Goal: Task Accomplishment & Management: Complete application form

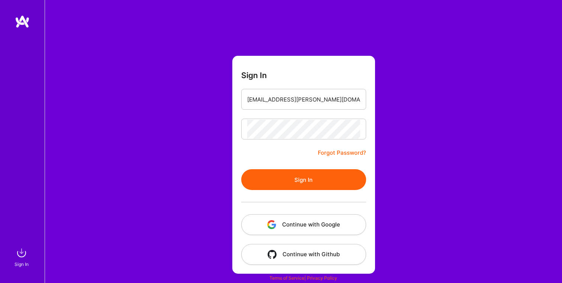
click at [289, 186] on button "Sign In" at bounding box center [303, 179] width 125 height 21
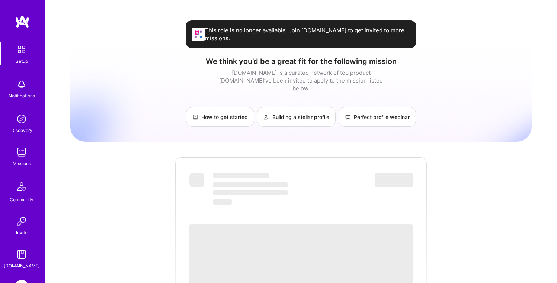
scroll to position [52, 0]
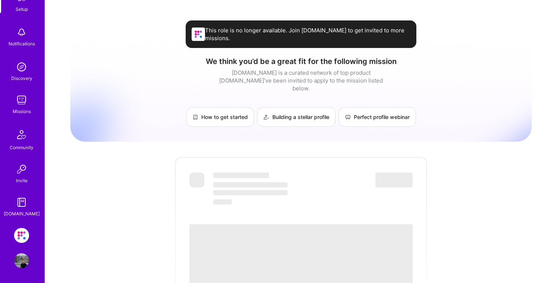
click at [20, 236] on img at bounding box center [21, 235] width 15 height 15
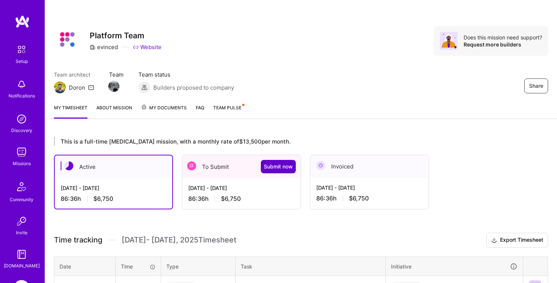
click at [285, 166] on span "Submit now" at bounding box center [278, 166] width 29 height 7
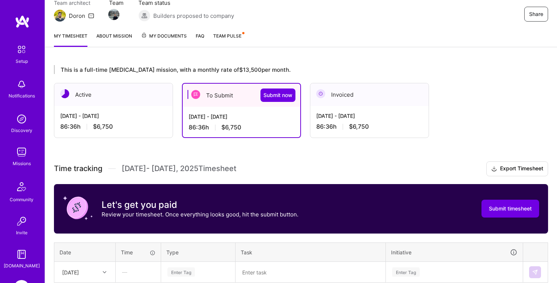
scroll to position [137, 0]
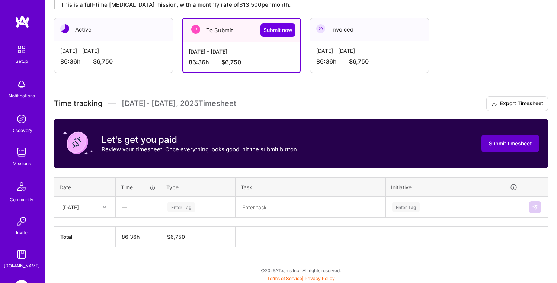
click at [489, 145] on span "Submit timesheet" at bounding box center [510, 143] width 43 height 7
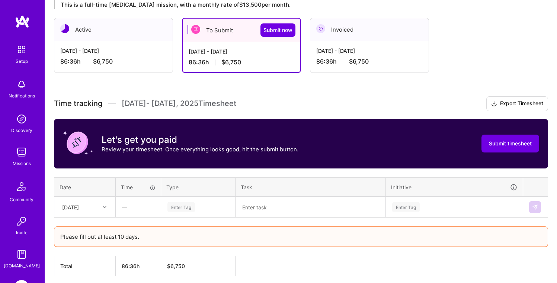
scroll to position [166, 0]
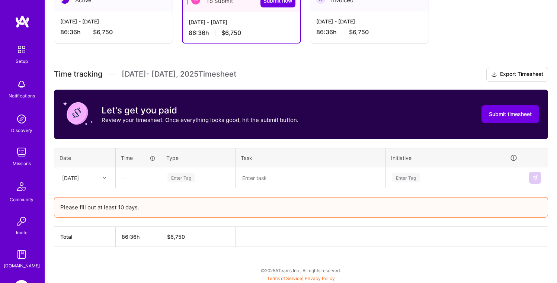
click at [147, 175] on div "—" at bounding box center [138, 178] width 44 height 20
click at [154, 179] on div "—" at bounding box center [138, 178] width 44 height 20
click at [136, 175] on div "—" at bounding box center [138, 178] width 44 height 20
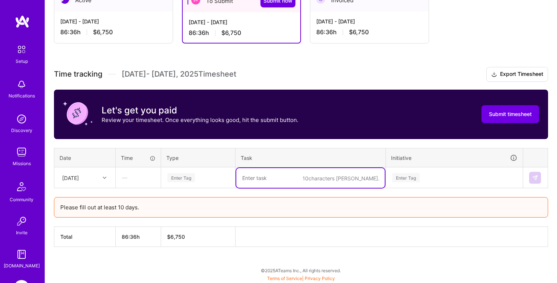
click at [257, 178] on textarea at bounding box center [310, 178] width 148 height 20
type textarea "Filtering by custom field"
click at [161, 201] on div "Please fill out at least 10 days." at bounding box center [301, 207] width 494 height 20
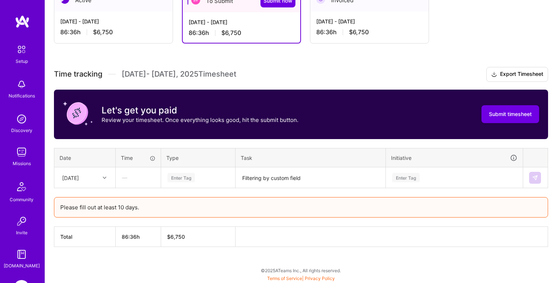
click at [182, 180] on div "Enter Tag" at bounding box center [181, 178] width 28 height 12
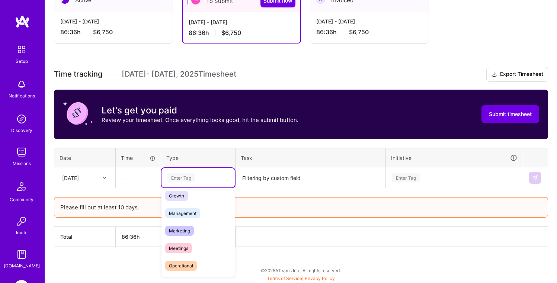
scroll to position [0, 0]
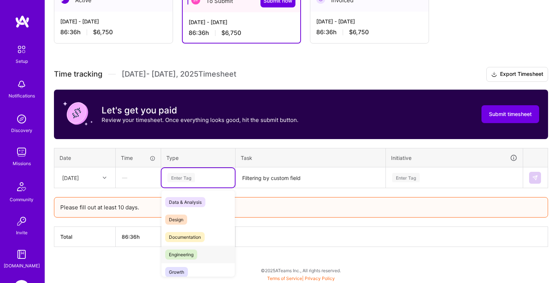
click at [189, 254] on span "Engineering" at bounding box center [181, 254] width 32 height 10
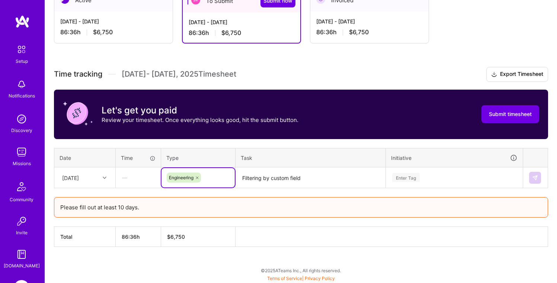
click at [140, 171] on div "—" at bounding box center [138, 178] width 44 height 20
click at [137, 174] on div "—" at bounding box center [138, 178] width 44 height 20
click at [95, 176] on div "[DATE]" at bounding box center [78, 177] width 41 height 12
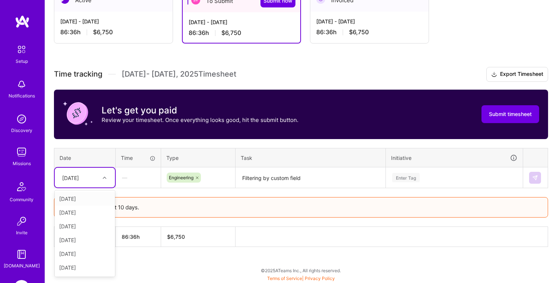
click at [95, 176] on div "[DATE]" at bounding box center [78, 177] width 41 height 12
click at [145, 151] on th "Time" at bounding box center [138, 157] width 45 height 19
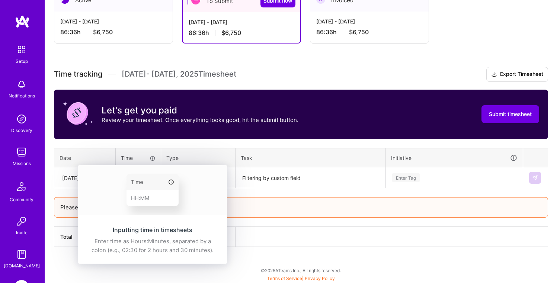
click at [154, 158] on icon at bounding box center [152, 158] width 6 height 6
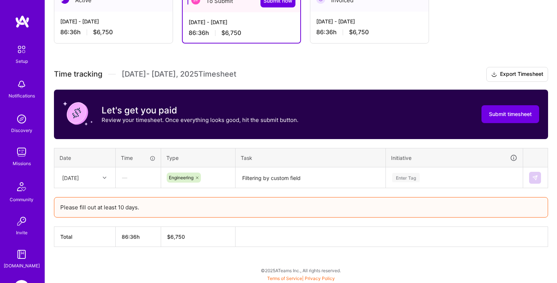
click at [152, 158] on icon at bounding box center [152, 158] width 6 height 6
click at [409, 178] on div "Enter Tag" at bounding box center [406, 178] width 28 height 12
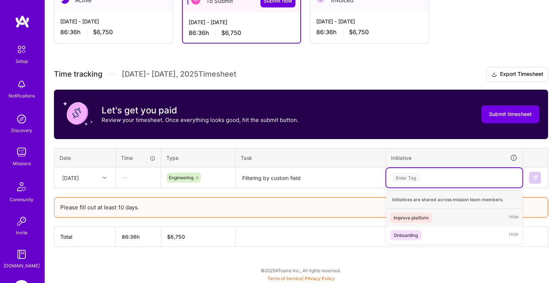
click at [418, 218] on div "Improve platform" at bounding box center [410, 218] width 35 height 8
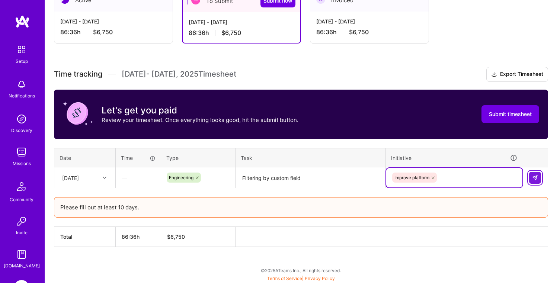
click at [536, 181] on button at bounding box center [535, 178] width 12 height 12
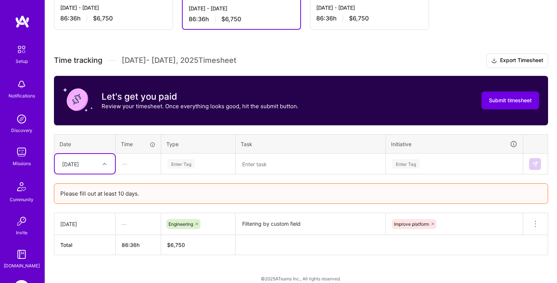
scroll to position [188, 0]
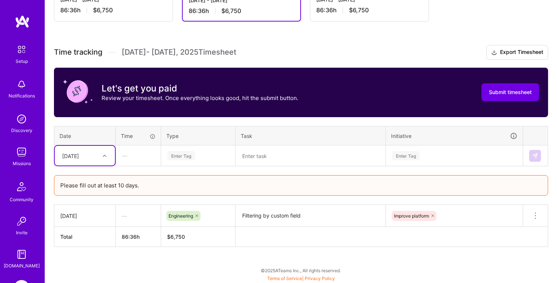
click at [114, 153] on div "[DATE]" at bounding box center [85, 156] width 60 height 20
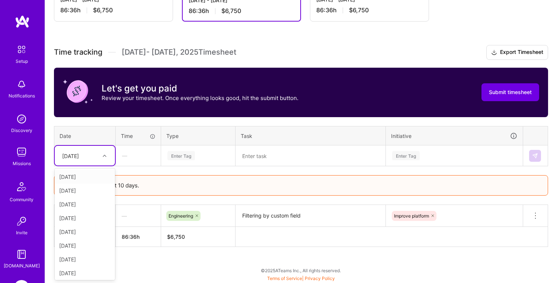
click at [91, 172] on div "[DATE]" at bounding box center [85, 177] width 60 height 14
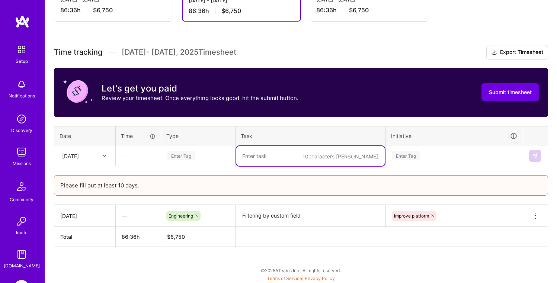
click at [279, 152] on textarea at bounding box center [310, 156] width 148 height 20
paste textarea "Filtering by custom field"
type textarea "Filtering by custom field"
click at [198, 154] on div "Enter Tag" at bounding box center [198, 155] width 63 height 9
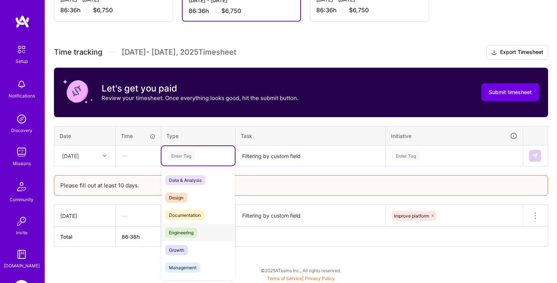
click at [186, 229] on span "Engineering" at bounding box center [181, 233] width 32 height 10
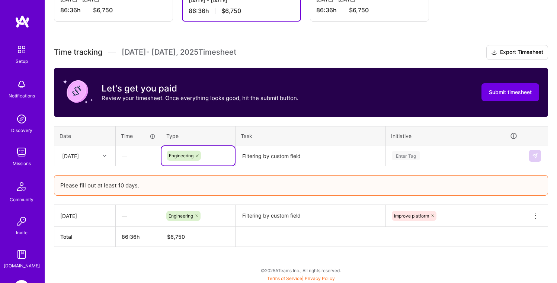
click at [421, 155] on div "Enter Tag" at bounding box center [454, 155] width 126 height 9
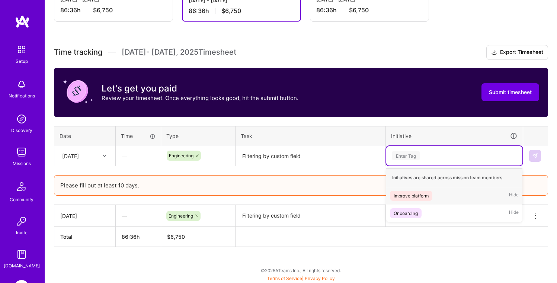
click at [417, 200] on div "Improve platform Hide" at bounding box center [454, 195] width 136 height 17
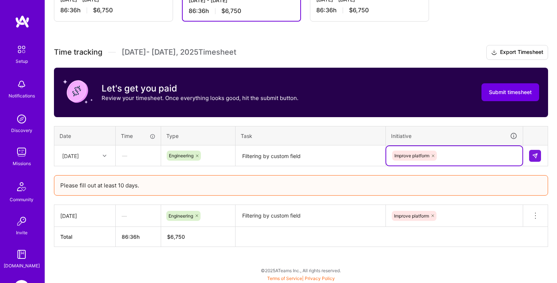
click at [127, 158] on div "—" at bounding box center [138, 156] width 44 height 20
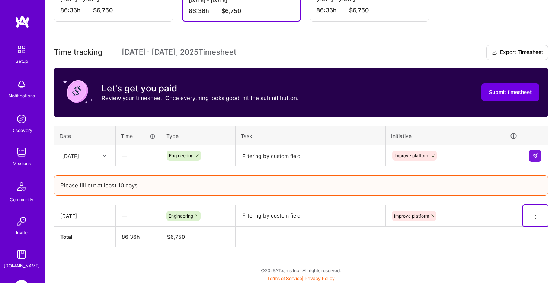
click at [533, 218] on icon at bounding box center [535, 215] width 9 height 9
click at [537, 155] on img at bounding box center [535, 156] width 6 height 6
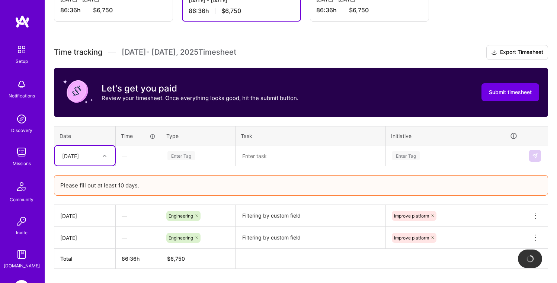
scroll to position [210, 0]
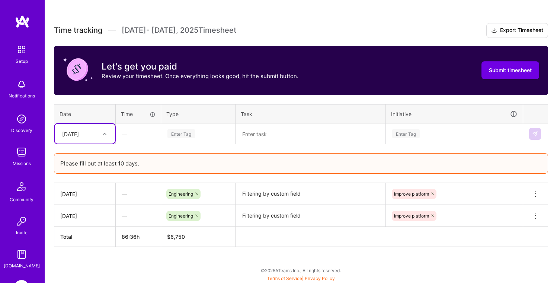
click at [109, 137] on div at bounding box center [106, 134] width 12 height 10
click at [86, 164] on div "[DATE]" at bounding box center [85, 169] width 60 height 14
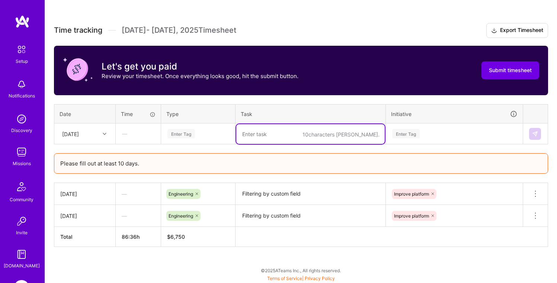
click at [276, 132] on textarea at bounding box center [310, 134] width 148 height 20
paste textarea "Filtering by custom field"
type textarea "Filtering by custom field"
click at [196, 145] on div "Time tracking [DATE] - [DATE] Timesheet Export Timesheet Let's get you paid Rev…" at bounding box center [301, 135] width 494 height 224
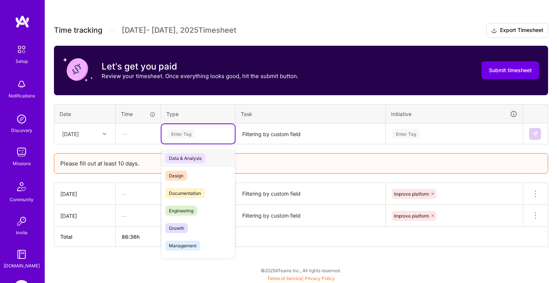
click at [194, 139] on div "Enter Tag" at bounding box center [197, 133] width 73 height 19
drag, startPoint x: 191, startPoint y: 214, endPoint x: 248, endPoint y: 183, distance: 65.4
click at [191, 214] on span "Engineering" at bounding box center [181, 211] width 32 height 10
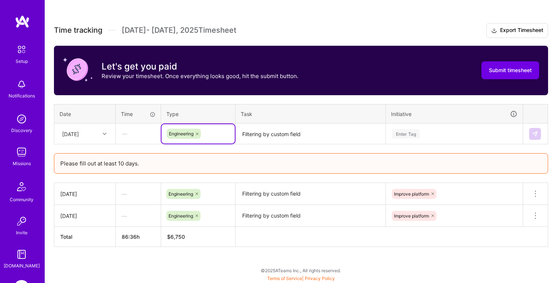
click at [429, 131] on div "Enter Tag" at bounding box center [454, 133] width 126 height 9
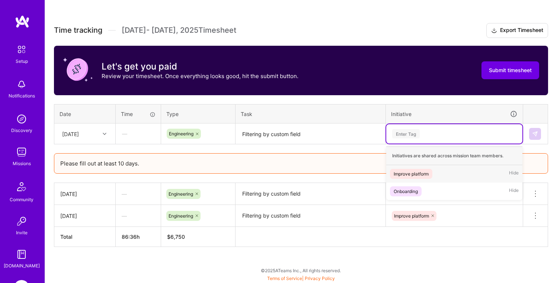
click at [420, 172] on div "Improve platform" at bounding box center [410, 174] width 35 height 8
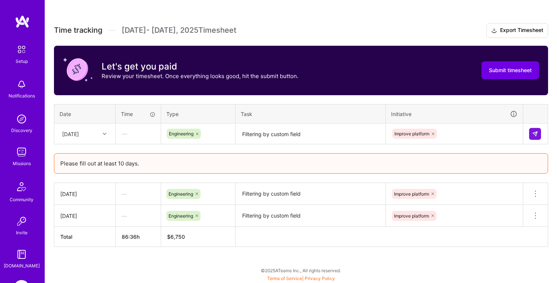
click at [139, 131] on div "—" at bounding box center [138, 134] width 44 height 20
click at [534, 136] on button at bounding box center [535, 134] width 12 height 12
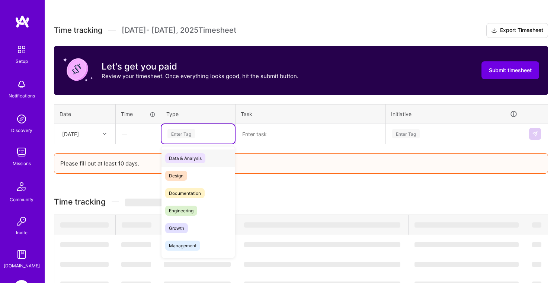
click at [192, 134] on div "Enter Tag" at bounding box center [181, 134] width 28 height 12
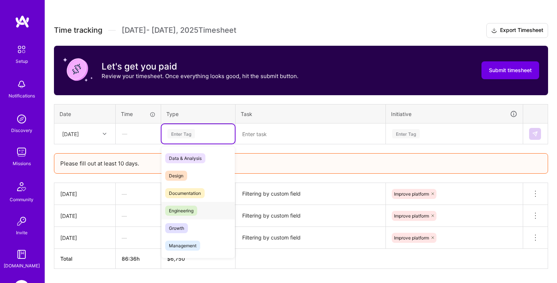
click at [192, 204] on div "Engineering" at bounding box center [197, 210] width 73 height 17
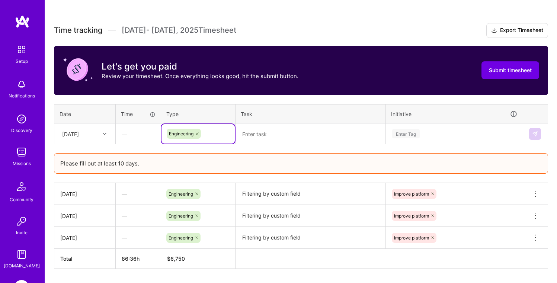
click at [274, 140] on textarea at bounding box center [310, 134] width 148 height 20
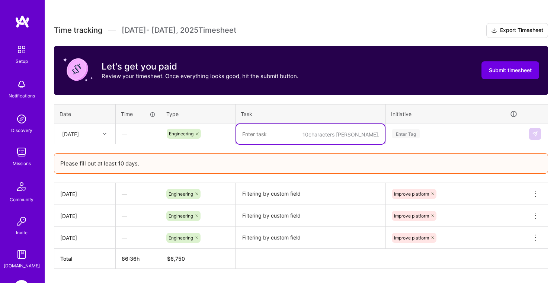
paste textarea "Filtering by custom field"
type textarea "Filtering by custom field"
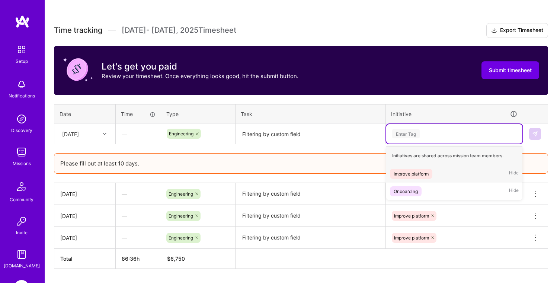
click at [429, 132] on div "Enter Tag" at bounding box center [454, 133] width 126 height 9
click at [419, 174] on div "Improve platform" at bounding box center [410, 174] width 35 height 8
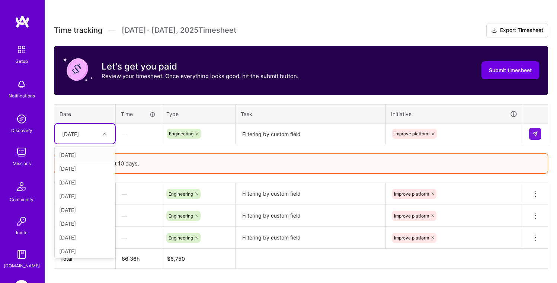
click at [79, 135] on div "[DATE]" at bounding box center [70, 134] width 17 height 8
click at [81, 185] on div "[DATE]" at bounding box center [85, 183] width 60 height 14
click at [537, 131] on img at bounding box center [535, 134] width 6 height 6
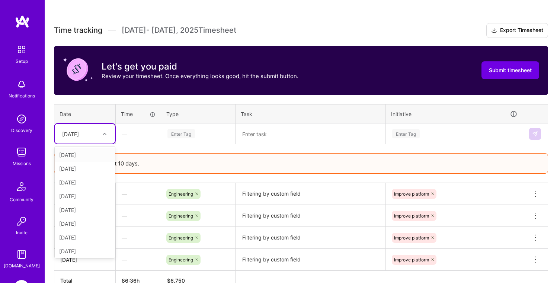
click at [100, 136] on div at bounding box center [106, 134] width 12 height 10
click at [81, 224] on div "[DATE]" at bounding box center [85, 224] width 60 height 14
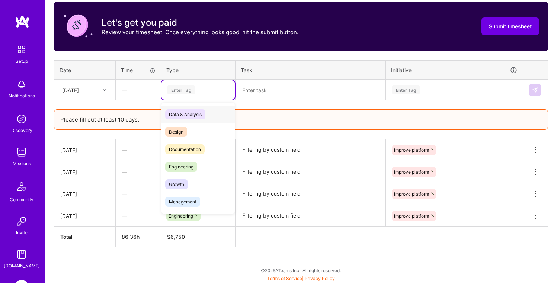
click at [180, 87] on div "Enter Tag" at bounding box center [181, 90] width 28 height 12
click at [186, 164] on span "Engineering" at bounding box center [181, 167] width 32 height 10
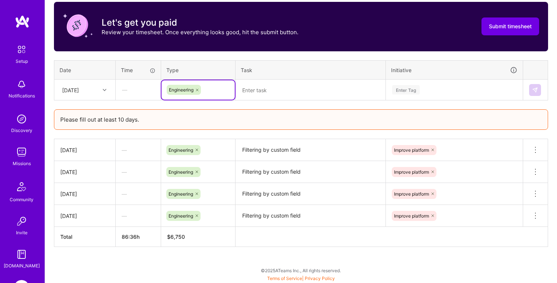
click at [271, 88] on textarea at bounding box center [310, 90] width 148 height 20
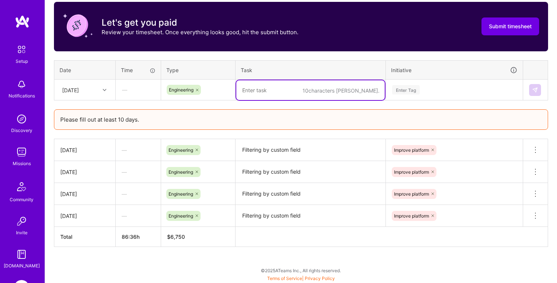
paste textarea "Filtering by custom field"
type textarea "Filtering by custom field"
click at [438, 89] on div "Enter Tag" at bounding box center [454, 89] width 126 height 9
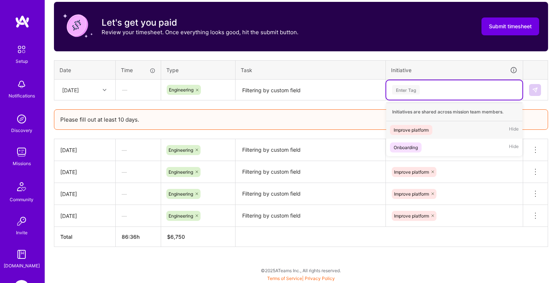
click at [422, 131] on div "Improve platform" at bounding box center [410, 130] width 35 height 8
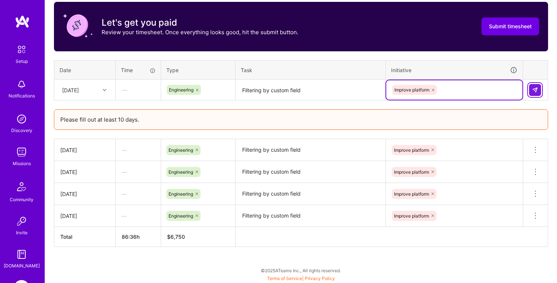
click at [539, 88] on button at bounding box center [535, 90] width 12 height 12
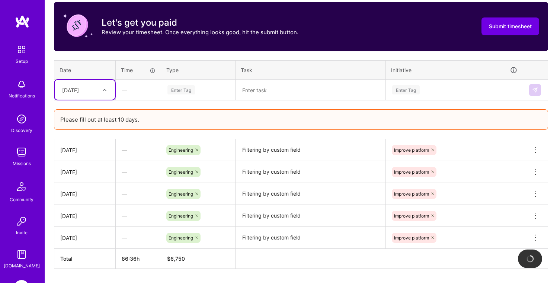
click at [96, 91] on div "[DATE]" at bounding box center [78, 90] width 41 height 12
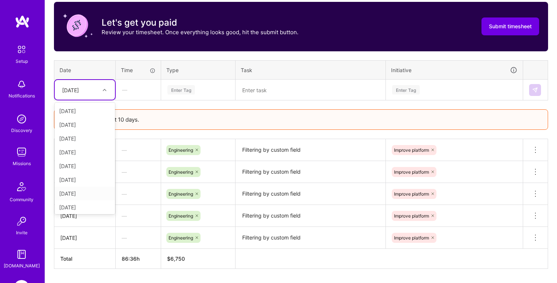
click at [83, 193] on div "[DATE]" at bounding box center [85, 194] width 60 height 14
click at [189, 87] on div "Enter Tag" at bounding box center [181, 90] width 28 height 12
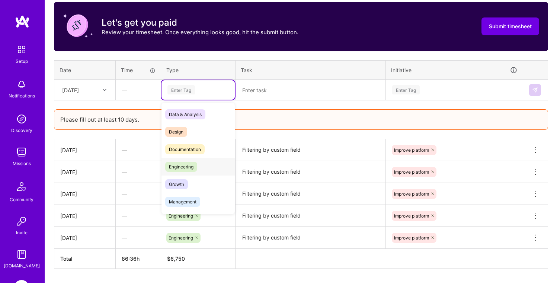
click at [189, 168] on span "Engineering" at bounding box center [181, 167] width 32 height 10
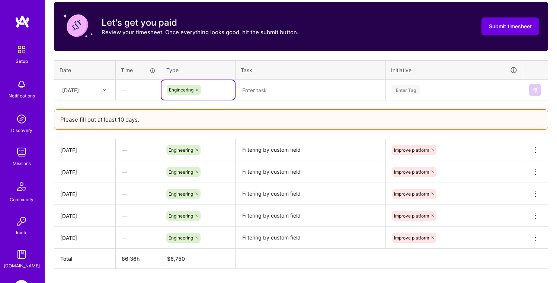
click at [277, 92] on textarea at bounding box center [310, 90] width 148 height 20
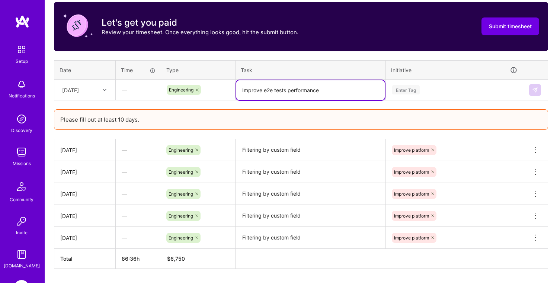
type textarea "Improve e2e tests performance"
click at [407, 87] on div "Enter Tag" at bounding box center [406, 90] width 28 height 12
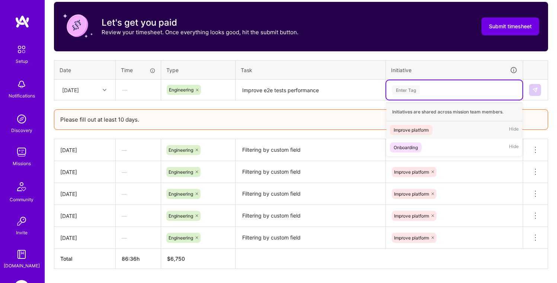
click at [401, 130] on div "Improve platform" at bounding box center [410, 130] width 35 height 8
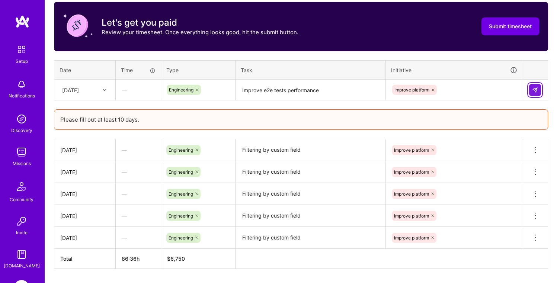
click at [539, 91] on button at bounding box center [535, 90] width 12 height 12
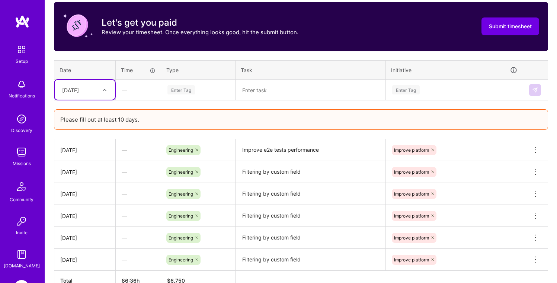
click at [268, 151] on textarea "Improve e2e tests performance" at bounding box center [310, 150] width 148 height 20
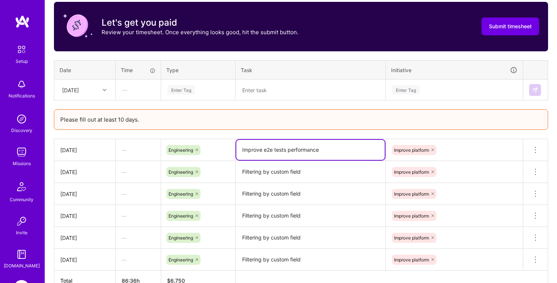
click at [268, 151] on textarea "Improve e2e tests performance" at bounding box center [310, 150] width 148 height 20
click at [79, 87] on div "[DATE]" at bounding box center [70, 90] width 17 height 8
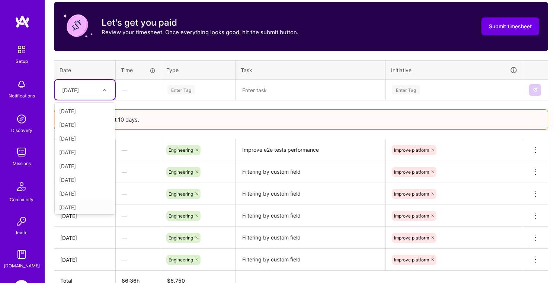
click at [87, 207] on div "[DATE]" at bounding box center [85, 207] width 60 height 14
click at [198, 68] on th "Type" at bounding box center [198, 69] width 74 height 19
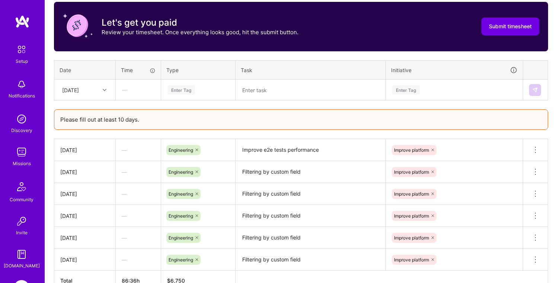
click at [186, 88] on div "Enter Tag" at bounding box center [181, 90] width 28 height 12
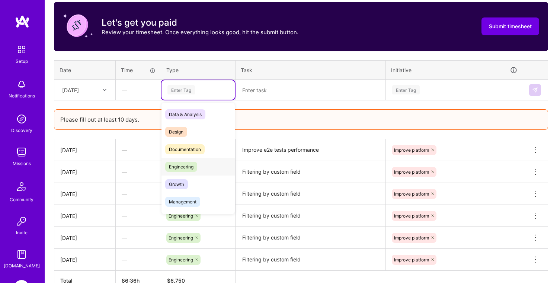
click at [186, 165] on span "Engineering" at bounding box center [181, 167] width 32 height 10
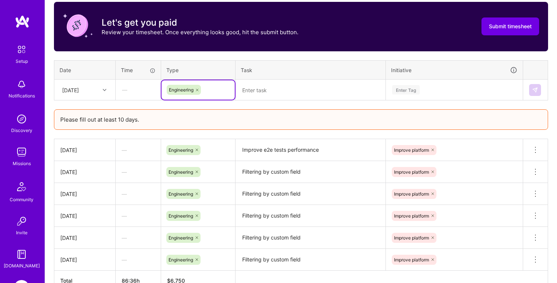
click at [263, 96] on textarea at bounding box center [310, 90] width 148 height 20
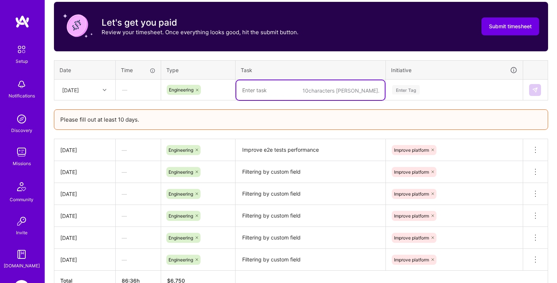
paste textarea "Improve e2e tests performance"
type textarea "Improve e2e tests performance"
click at [422, 87] on div "Enter Tag" at bounding box center [454, 89] width 126 height 9
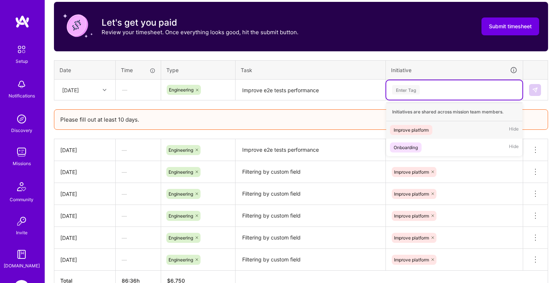
click at [421, 131] on div "Improve platform" at bounding box center [410, 130] width 35 height 8
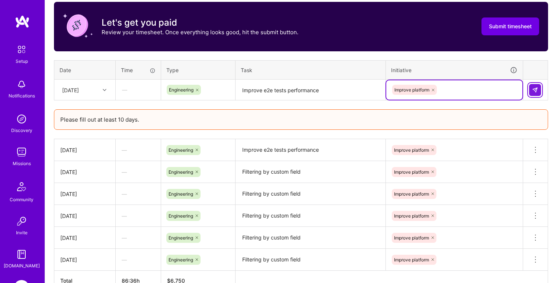
click at [532, 88] on img at bounding box center [535, 90] width 6 height 6
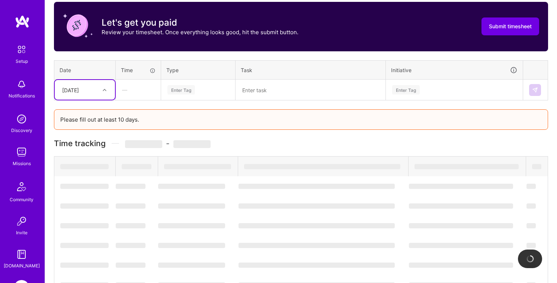
click at [88, 94] on div "[DATE]" at bounding box center [78, 90] width 41 height 12
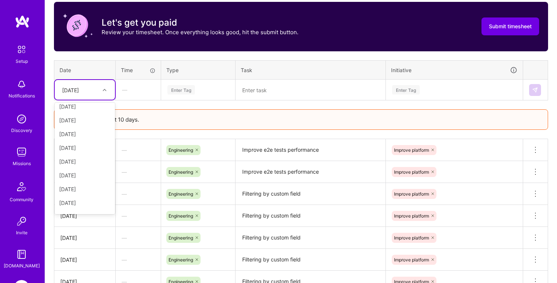
scroll to position [74, 0]
click at [70, 148] on div "[DATE]" at bounding box center [85, 148] width 60 height 14
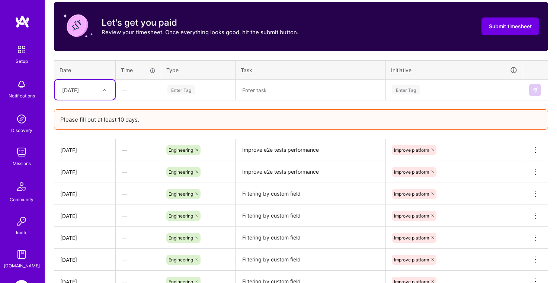
click at [186, 86] on div "Enter Tag" at bounding box center [181, 90] width 28 height 12
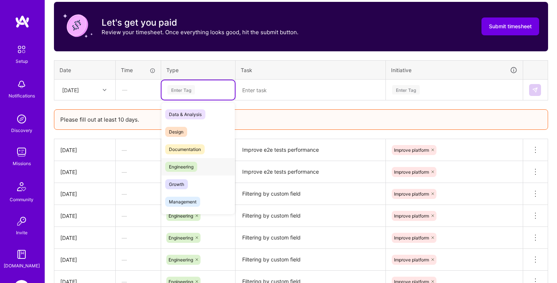
click at [181, 168] on span "Engineering" at bounding box center [181, 167] width 32 height 10
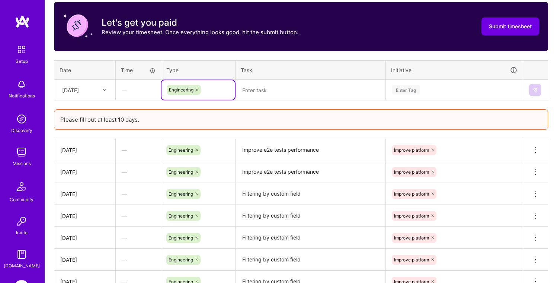
click at [269, 90] on textarea at bounding box center [310, 90] width 148 height 20
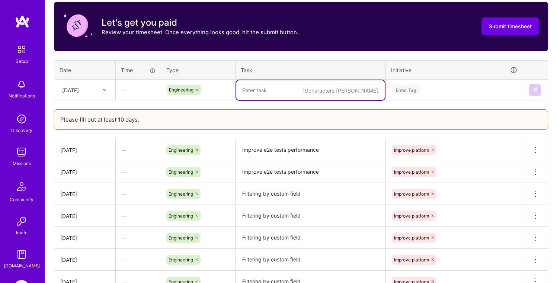
paste textarea "Improve e2e tests performance"
type textarea "Improve e2e tests performance"
click at [447, 86] on div "Enter Tag" at bounding box center [454, 89] width 126 height 9
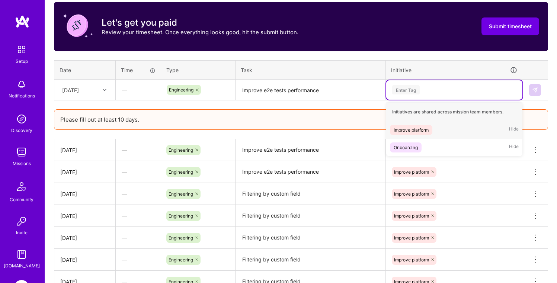
click at [412, 130] on div "Improve platform" at bounding box center [410, 130] width 35 height 8
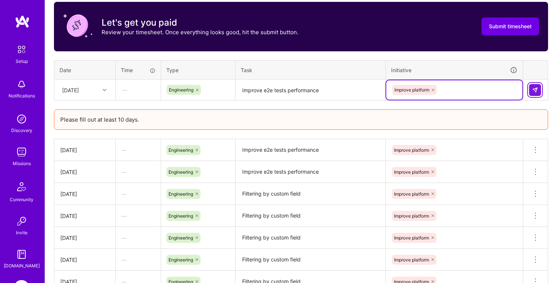
click at [537, 87] on img at bounding box center [535, 90] width 6 height 6
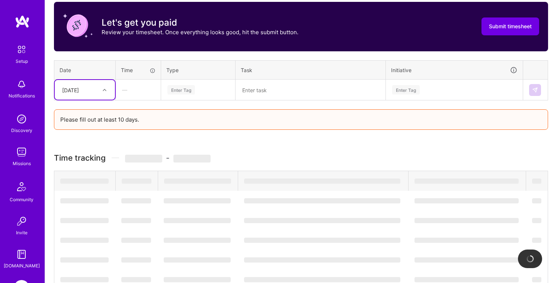
click at [97, 91] on div "[DATE]" at bounding box center [78, 90] width 41 height 12
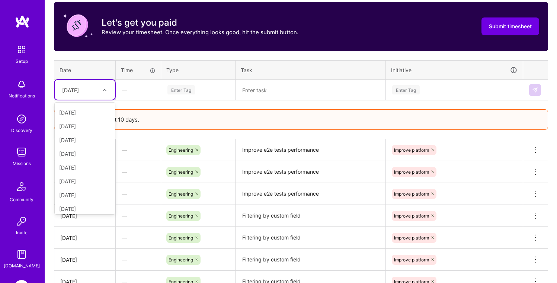
scroll to position [84, 0]
click at [83, 194] on div "[DATE]" at bounding box center [85, 192] width 60 height 14
click at [182, 85] on div "Enter Tag" at bounding box center [181, 90] width 28 height 12
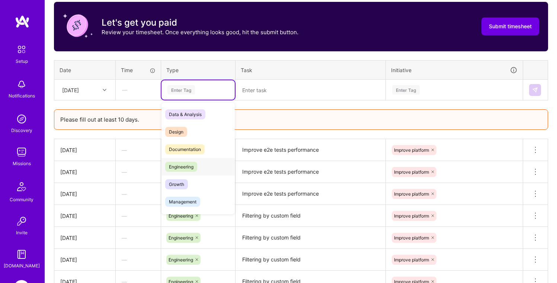
click at [182, 167] on span "Engineering" at bounding box center [181, 167] width 32 height 10
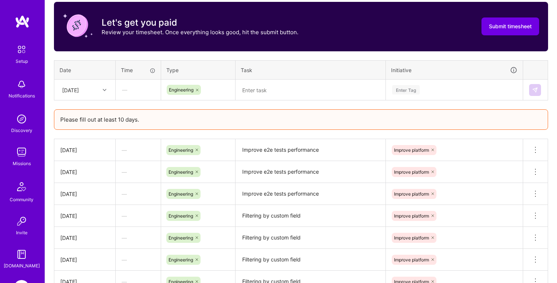
drag, startPoint x: 263, startPoint y: 101, endPoint x: 270, endPoint y: 92, distance: 11.6
click at [263, 100] on div "Time tracking [DATE] - [DATE] Timesheet Export Timesheet Let's get you paid Rev…" at bounding box center [301, 156] width 494 height 355
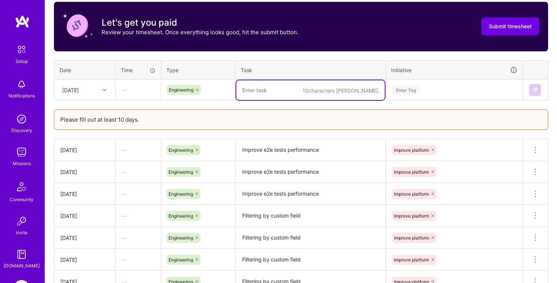
click at [270, 92] on textarea at bounding box center [310, 90] width 148 height 20
paste textarea "Improve e2e tests performance"
type textarea "Improve e2e tests performance"
click at [421, 85] on div "Enter Tag" at bounding box center [454, 89] width 126 height 9
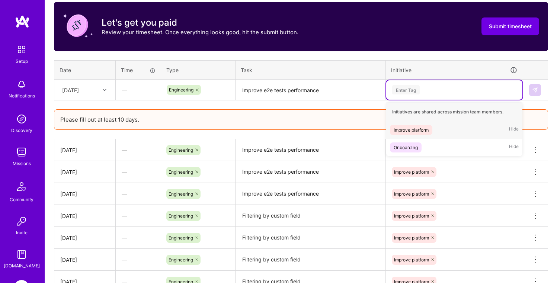
click at [409, 126] on div "Improve platform" at bounding box center [410, 130] width 35 height 8
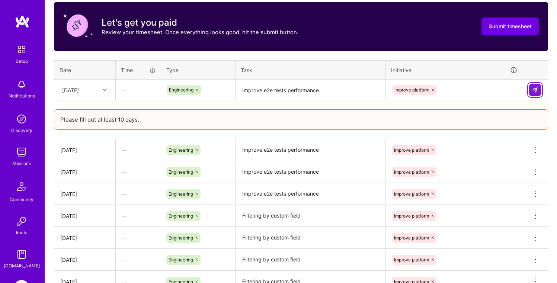
click at [534, 88] on img at bounding box center [535, 90] width 6 height 6
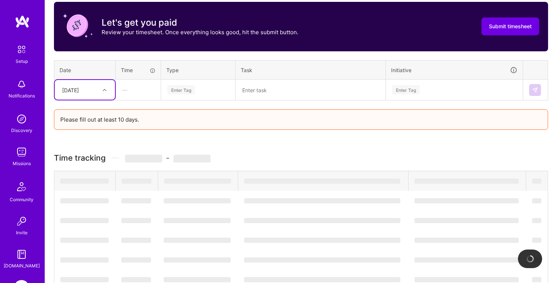
click at [89, 93] on div "[DATE]" at bounding box center [78, 90] width 41 height 12
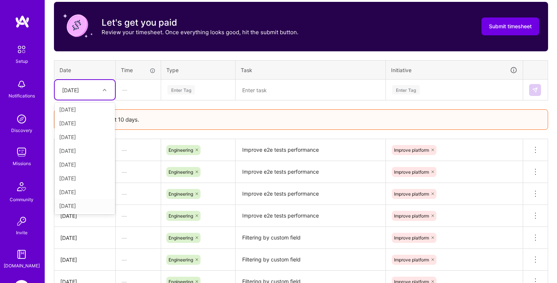
click at [83, 209] on div "[DATE]" at bounding box center [85, 206] width 60 height 14
click at [192, 101] on div "Time tracking [DATE] - [DATE] Timesheet Export Timesheet Let's get you paid Rev…" at bounding box center [301, 167] width 494 height 377
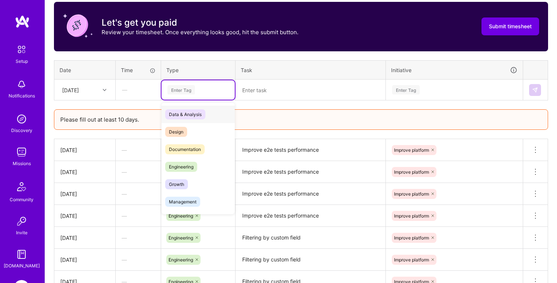
click at [194, 96] on div "Enter Tag" at bounding box center [197, 89] width 73 height 19
click at [187, 169] on span "Engineering" at bounding box center [181, 167] width 32 height 10
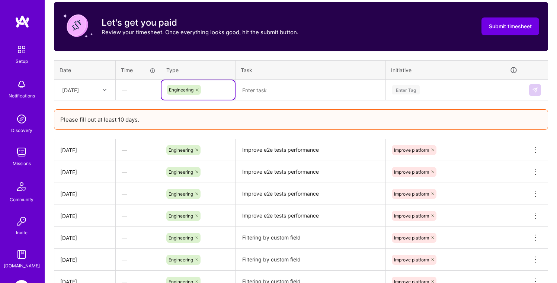
click at [278, 86] on textarea at bounding box center [310, 90] width 148 height 20
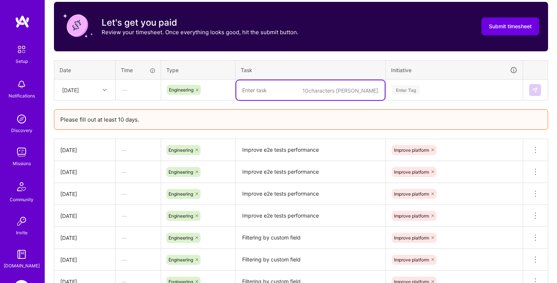
paste textarea "Improve e2e tests performance"
type textarea "Improve e2e tests performance"
click at [460, 83] on div "Enter Tag" at bounding box center [454, 89] width 136 height 19
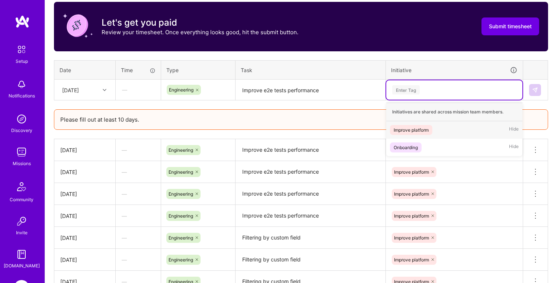
click at [416, 132] on div "Improve platform" at bounding box center [410, 130] width 35 height 8
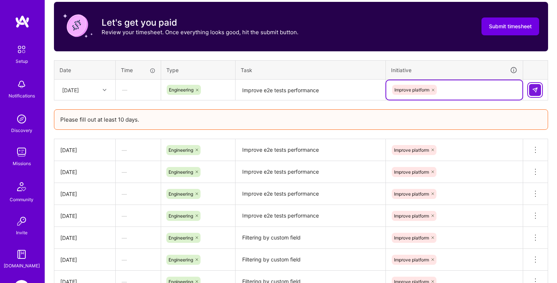
click at [534, 91] on img at bounding box center [535, 90] width 6 height 6
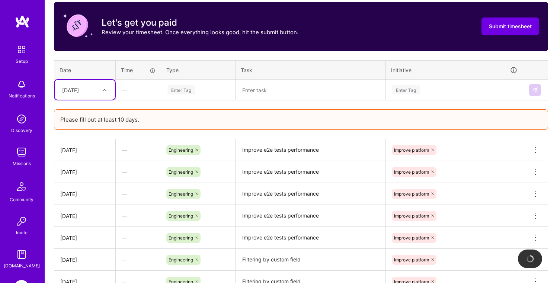
click at [81, 97] on div "[DATE]" at bounding box center [85, 90] width 60 height 20
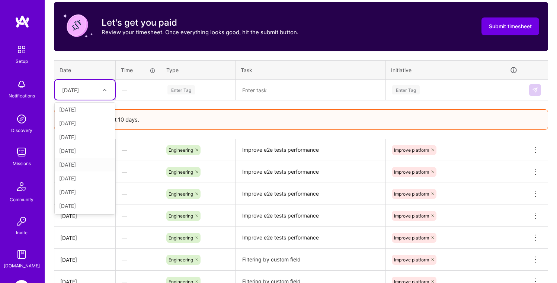
click at [73, 163] on div "[DATE]" at bounding box center [85, 165] width 60 height 14
click at [187, 93] on div "Enter Tag" at bounding box center [181, 90] width 28 height 12
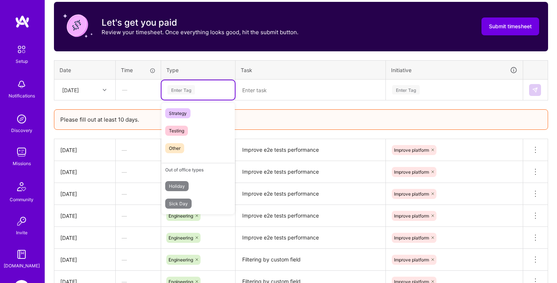
scroll to position [212, 0]
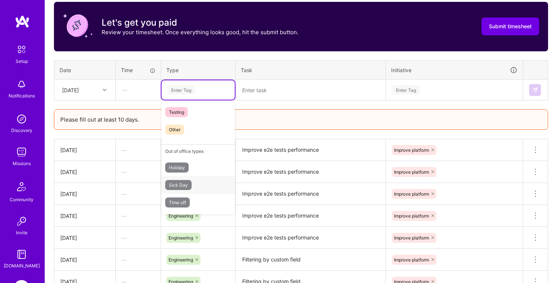
click at [180, 186] on span "Sick Day" at bounding box center [178, 185] width 26 height 10
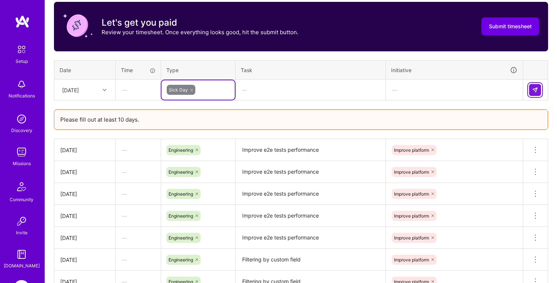
click at [530, 90] on button at bounding box center [535, 90] width 12 height 12
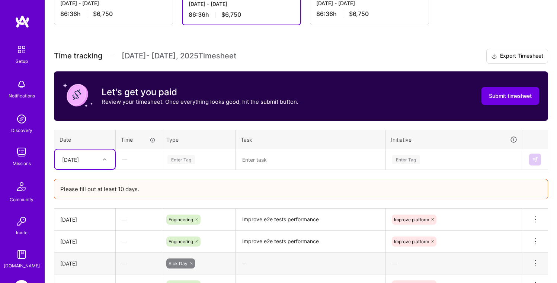
scroll to position [189, 0]
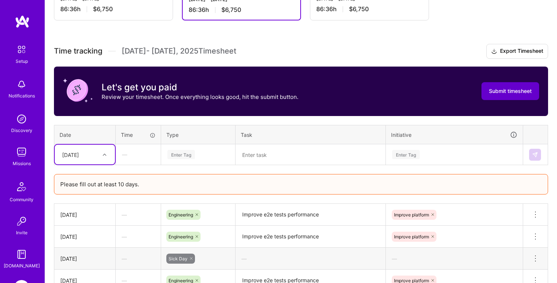
click at [504, 90] on span "Submit timesheet" at bounding box center [510, 90] width 43 height 7
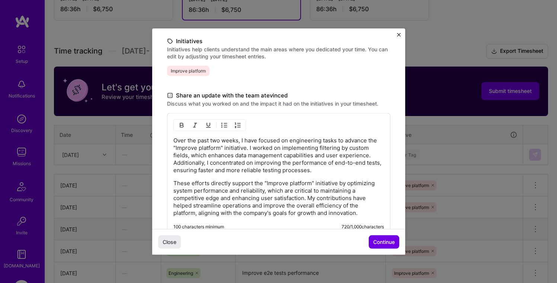
scroll to position [211, 0]
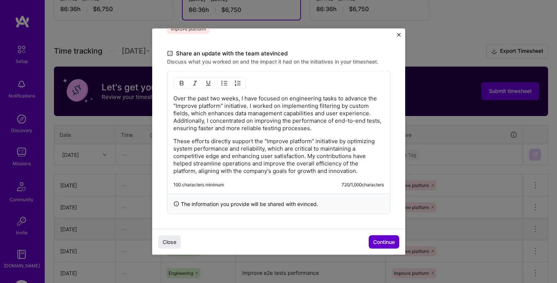
click at [379, 240] on span "Continue" at bounding box center [384, 241] width 22 height 7
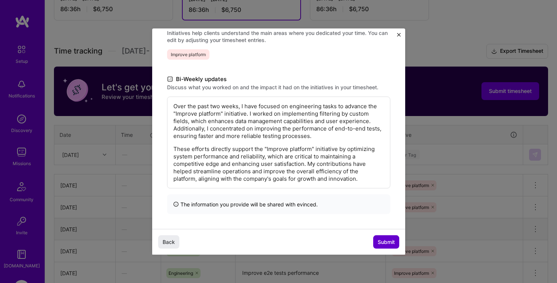
click at [379, 240] on span "Submit" at bounding box center [385, 241] width 17 height 7
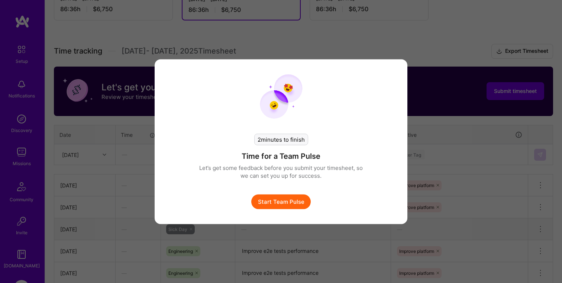
click at [474, 66] on div "2 minutes to finish Time for a Team Pulse Let’s get some feedback before you su…" at bounding box center [281, 141] width 562 height 283
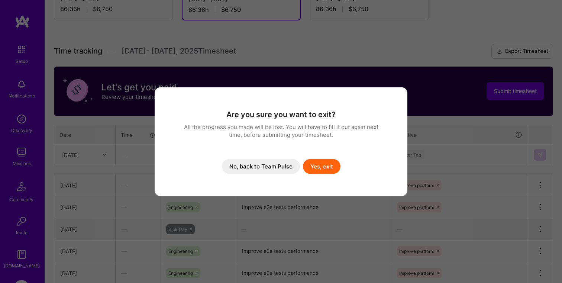
click at [266, 165] on button "No, back to Team Pulse" at bounding box center [261, 166] width 78 height 15
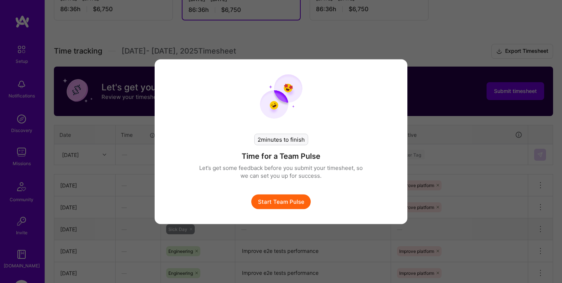
click at [283, 199] on button "Start Team Pulse" at bounding box center [280, 201] width 59 height 15
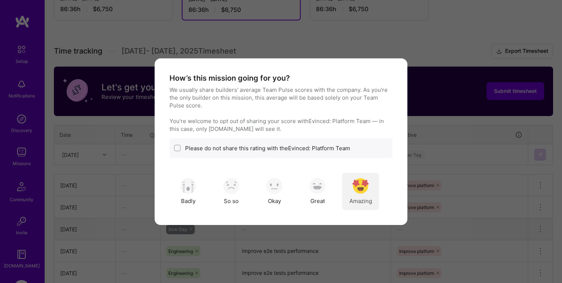
click at [370, 197] on div "Amazing" at bounding box center [360, 191] width 37 height 37
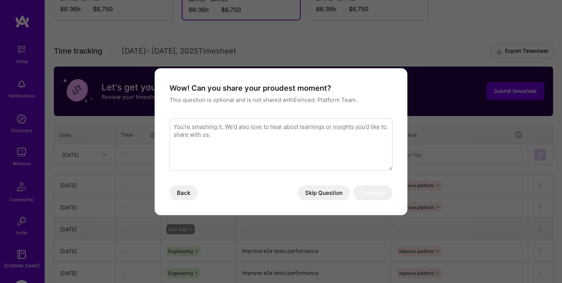
click at [327, 190] on button "Skip Question" at bounding box center [324, 192] width 52 height 15
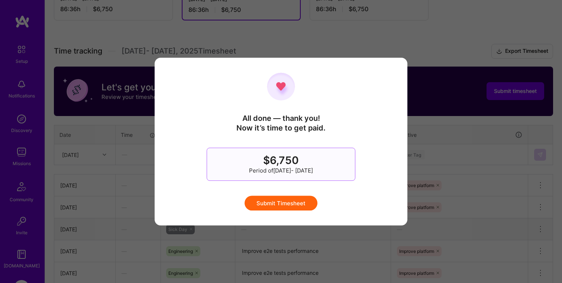
click at [279, 205] on button "Submit Timesheet" at bounding box center [281, 203] width 73 height 15
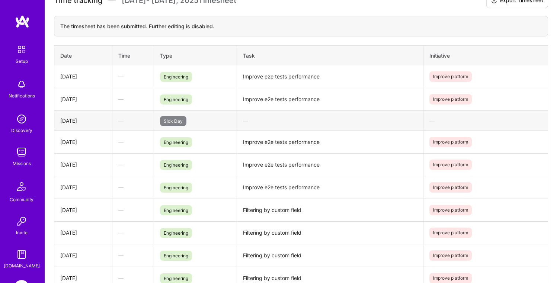
scroll to position [235, 0]
